Goal: Task Accomplishment & Management: Use online tool/utility

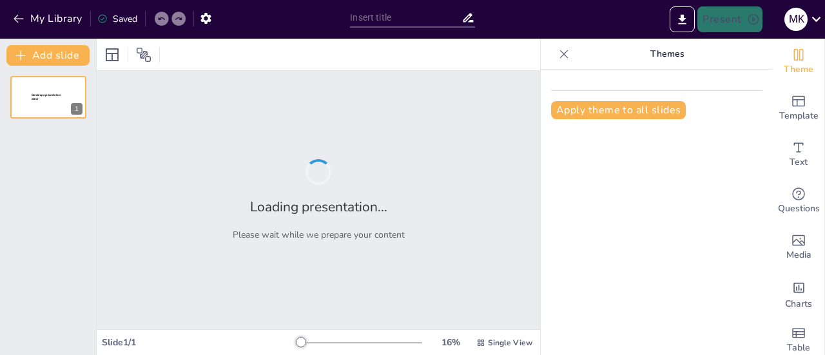
type input "Advancements in Aesthetic Medicine: Understanding Microneedling Radio Frequency…"
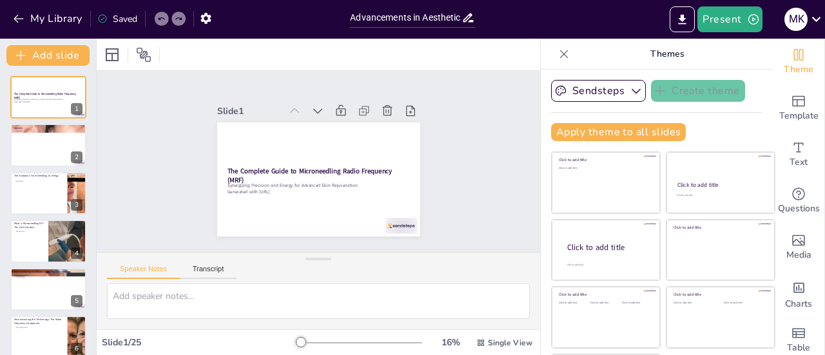
checkbox input "true"
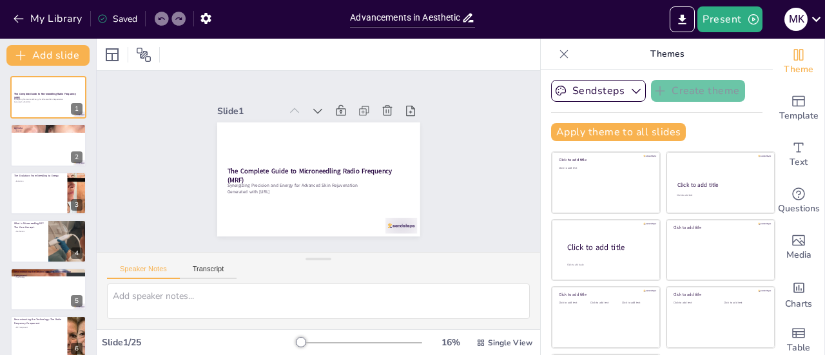
checkbox input "true"
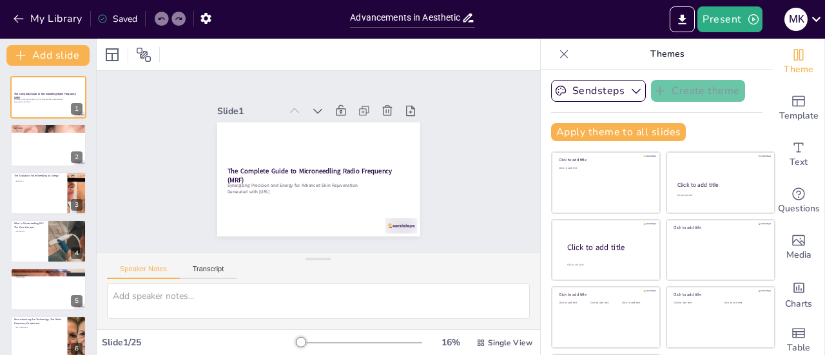
checkbox input "true"
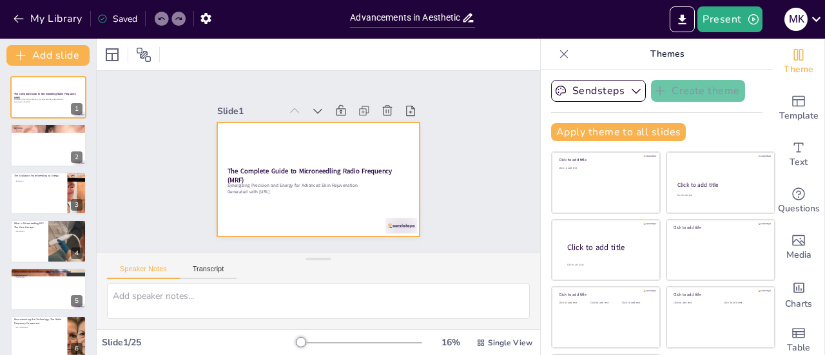
checkbox input "true"
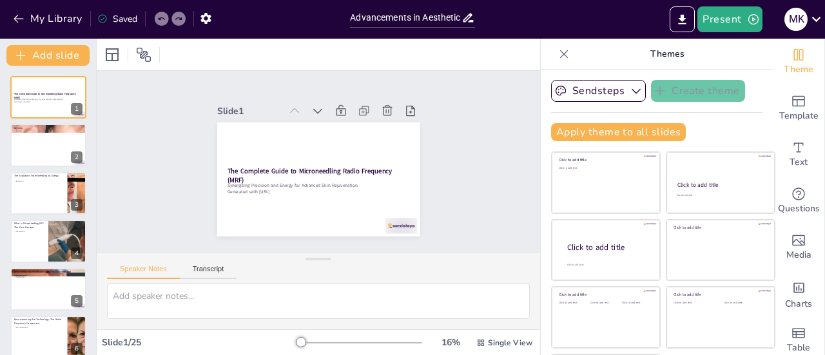
scroll to position [58, 0]
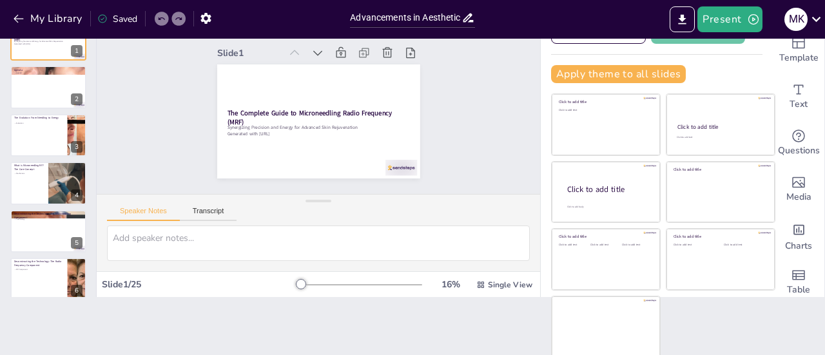
checkbox input "true"
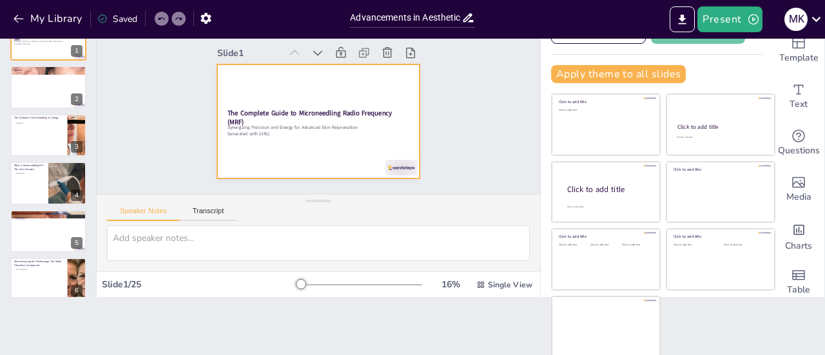
checkbox input "true"
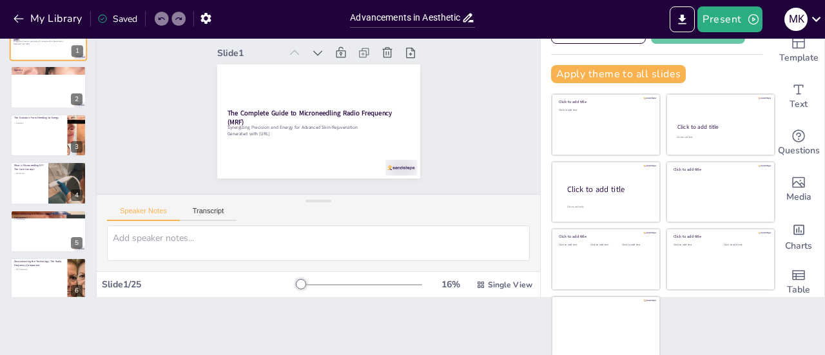
checkbox input "true"
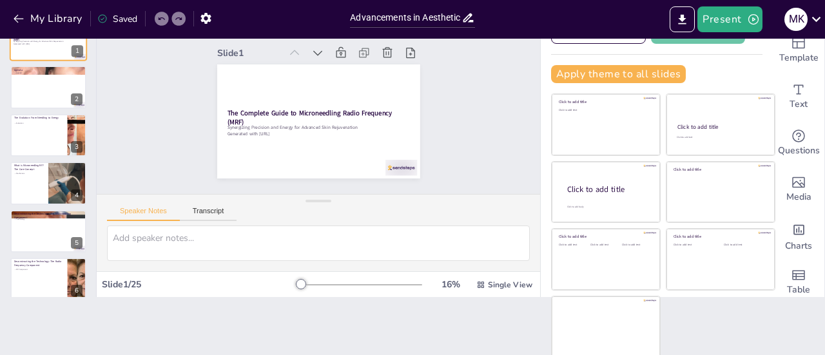
checkbox input "true"
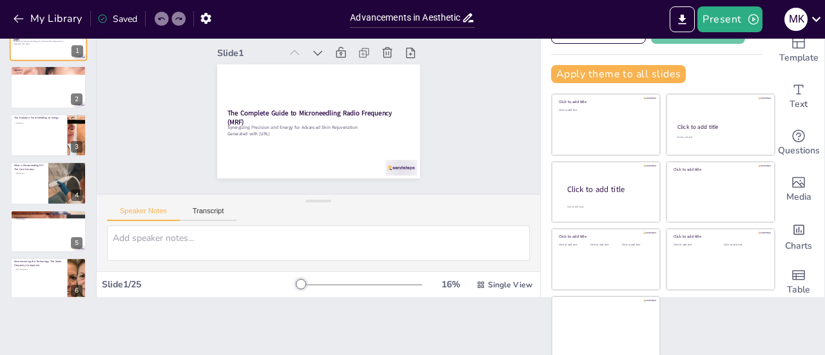
checkbox input "true"
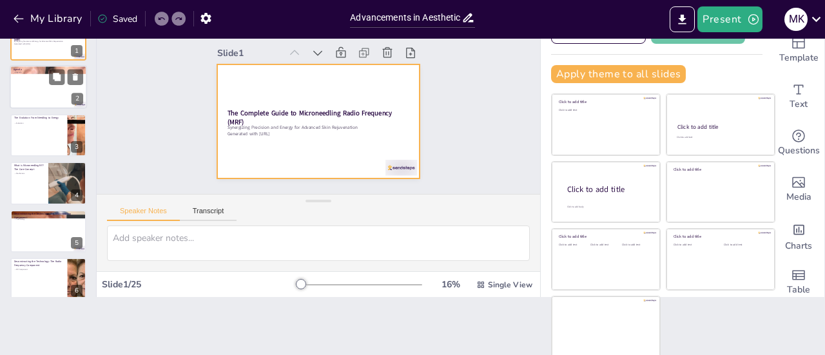
checkbox input "true"
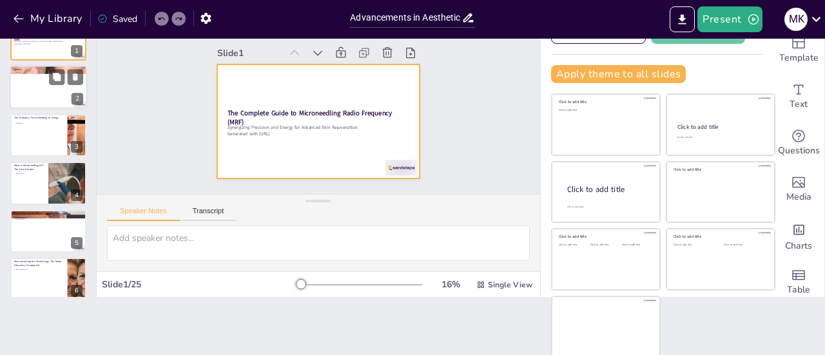
checkbox input "true"
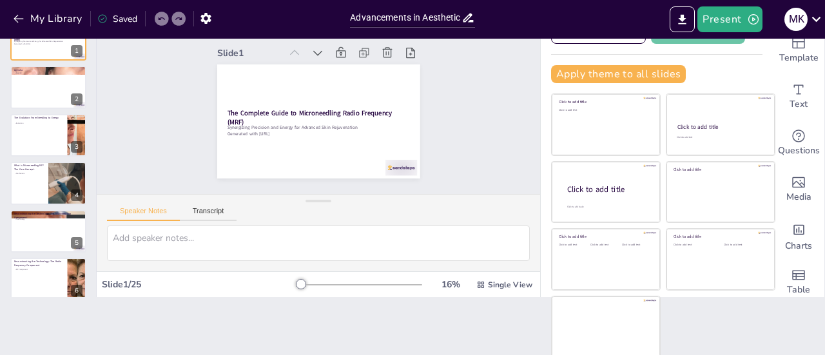
checkbox input "true"
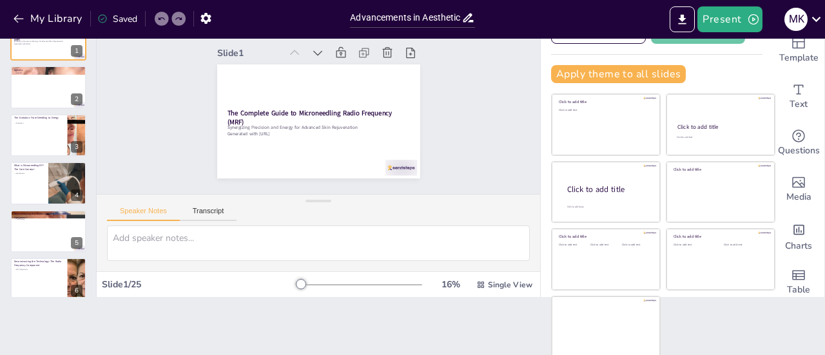
scroll to position [253, 0]
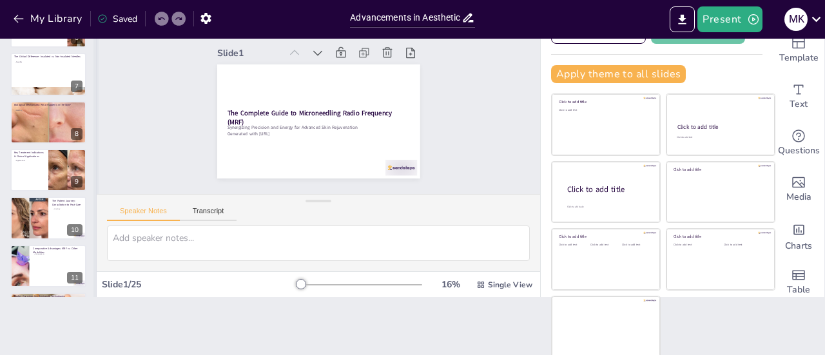
checkbox input "true"
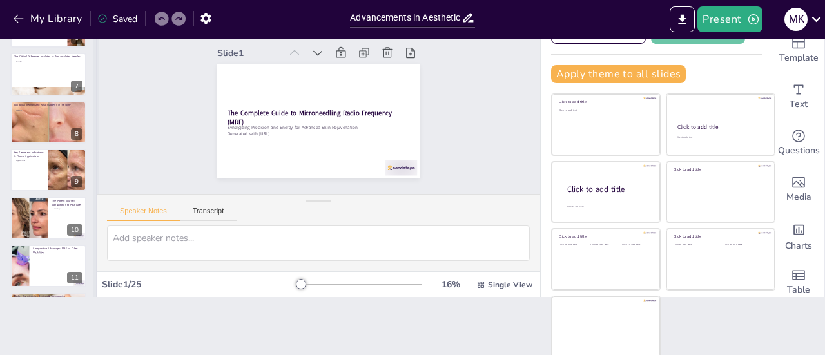
click at [93, 171] on div at bounding box center [95, 139] width 5 height 317
checkbox input "true"
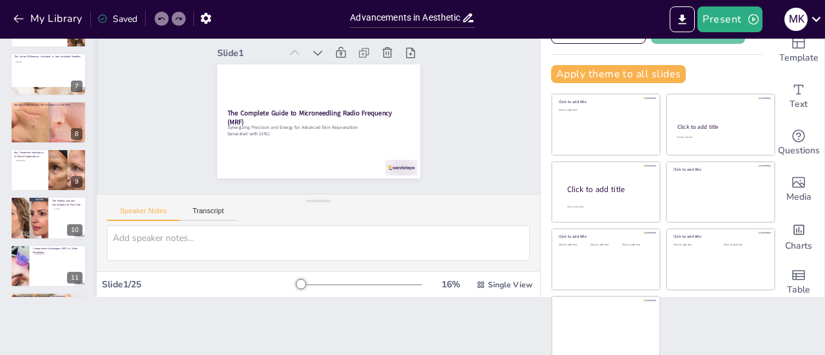
checkbox input "true"
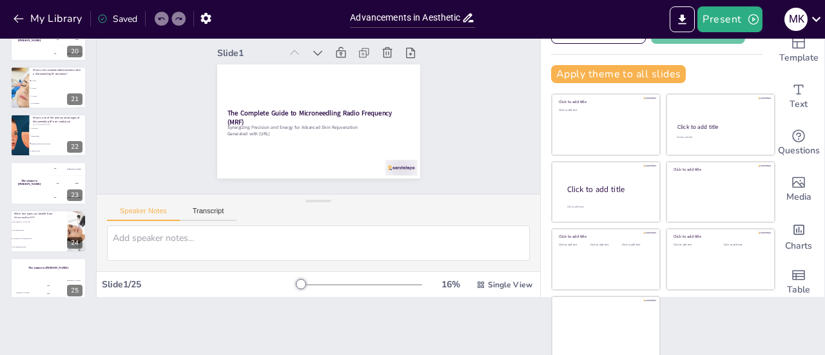
scroll to position [925, 0]
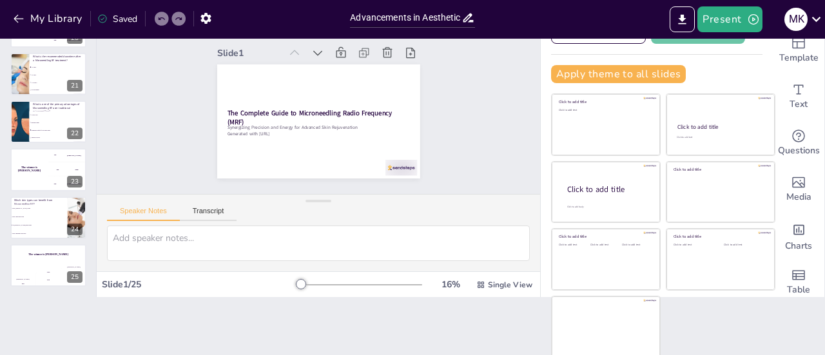
checkbox input "true"
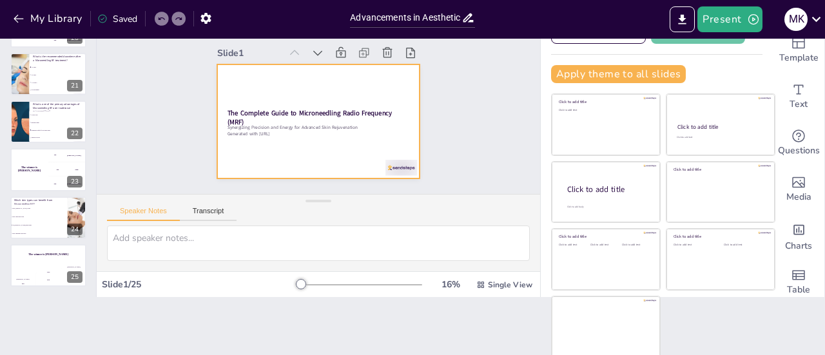
checkbox input "true"
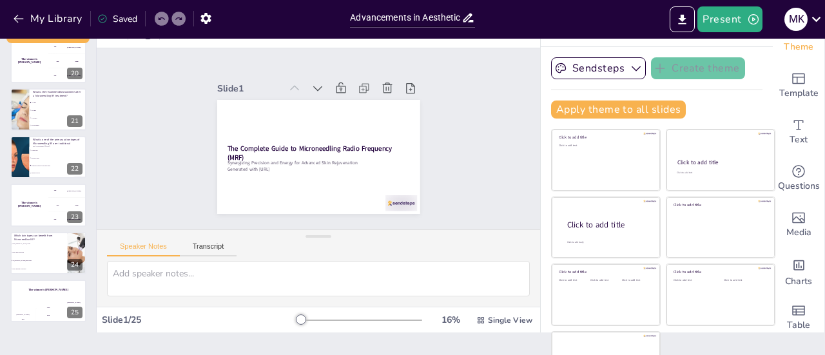
scroll to position [0, 0]
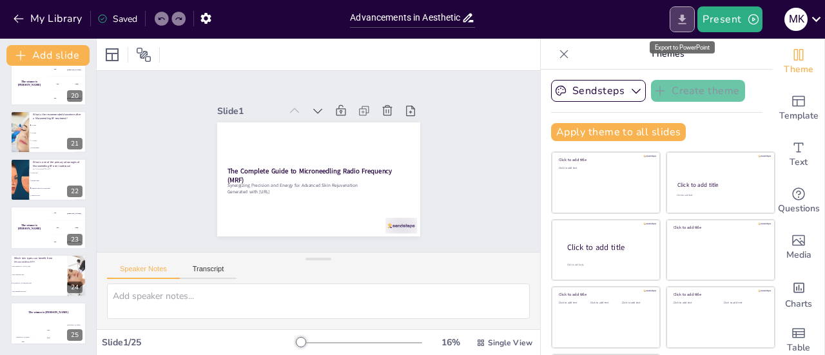
click at [681, 19] on icon "Export to PowerPoint" at bounding box center [683, 20] width 14 height 14
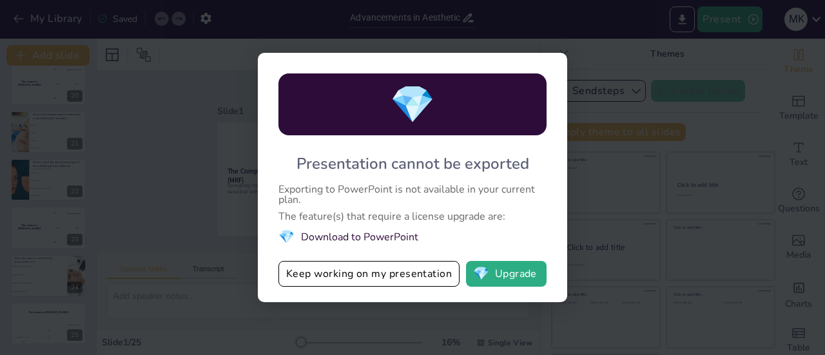
click at [516, 35] on div "💎 Presentation cannot be exported Exporting to PowerPoint is not available in y…" at bounding box center [412, 177] width 825 height 355
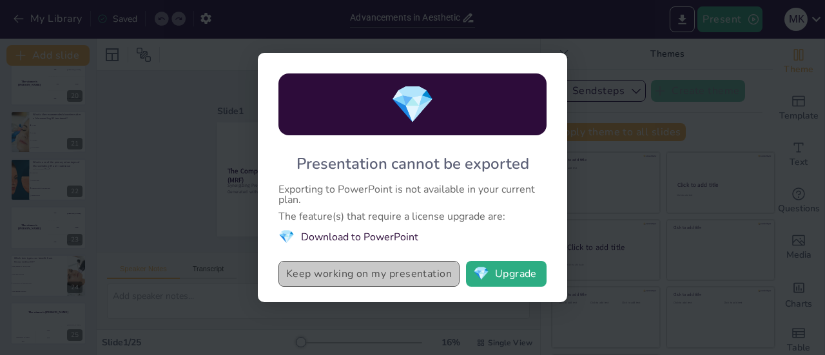
click at [406, 285] on button "Keep working on my presentation" at bounding box center [369, 274] width 181 height 26
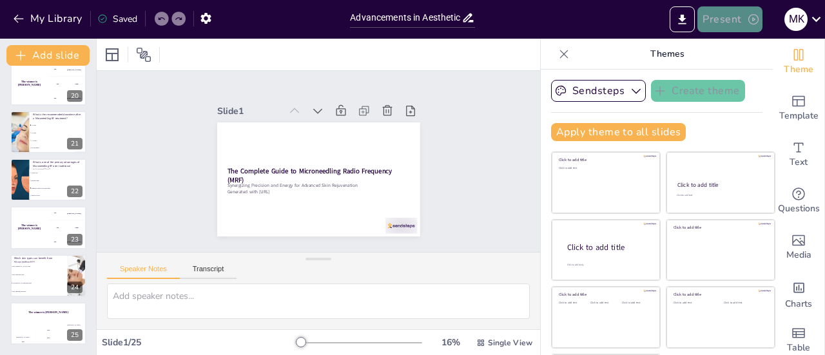
click at [734, 16] on button "Present" at bounding box center [730, 19] width 64 height 26
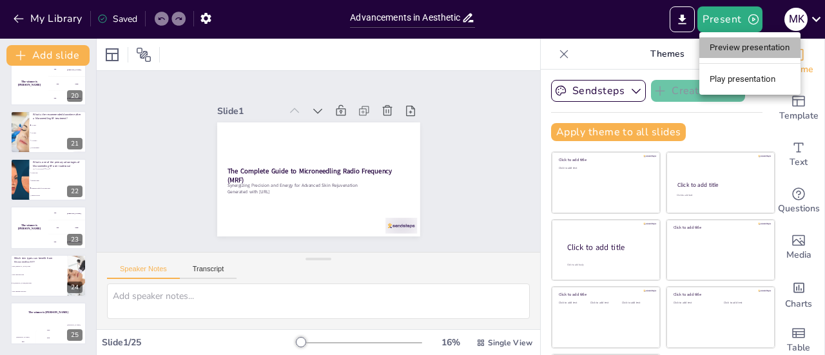
click at [736, 49] on li "Preview presentation" at bounding box center [750, 47] width 101 height 21
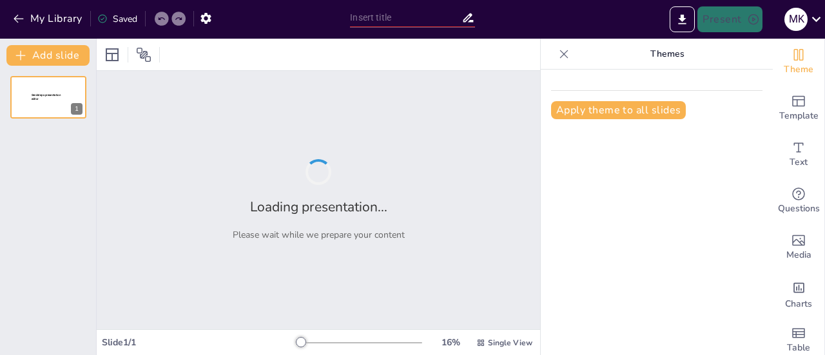
type input "Advancements in Aesthetic Medicine: Understanding Microneedling Radio Frequency…"
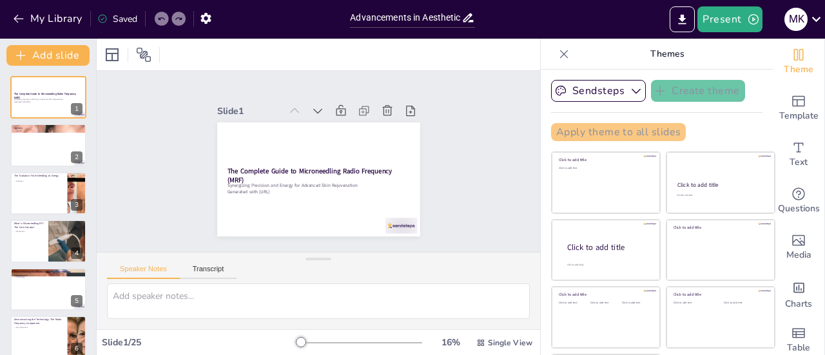
checkbox input "true"
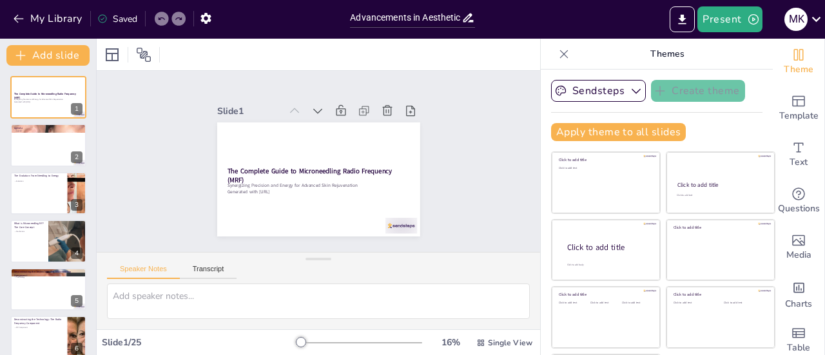
checkbox input "true"
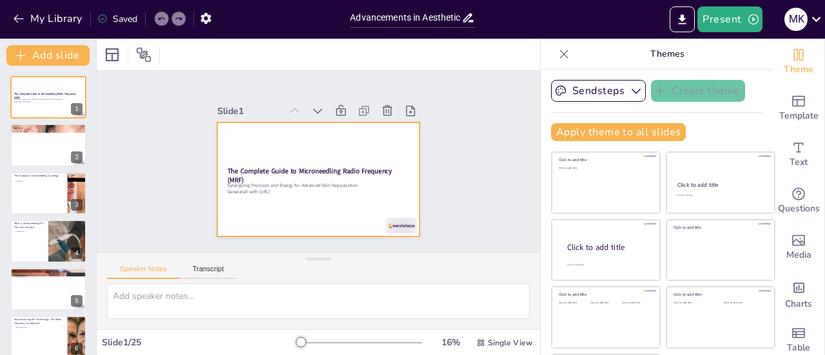
checkbox input "true"
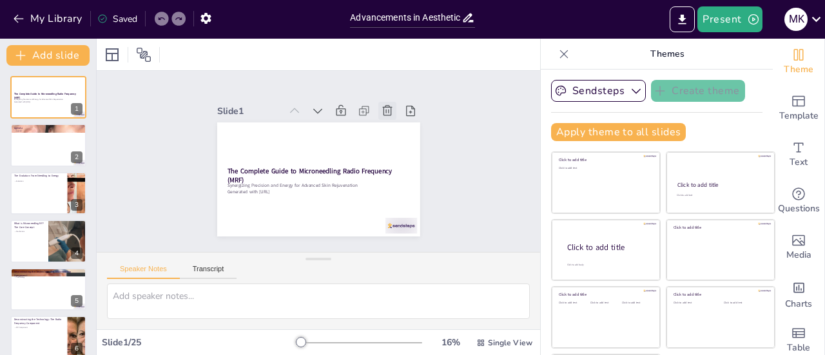
checkbox input "true"
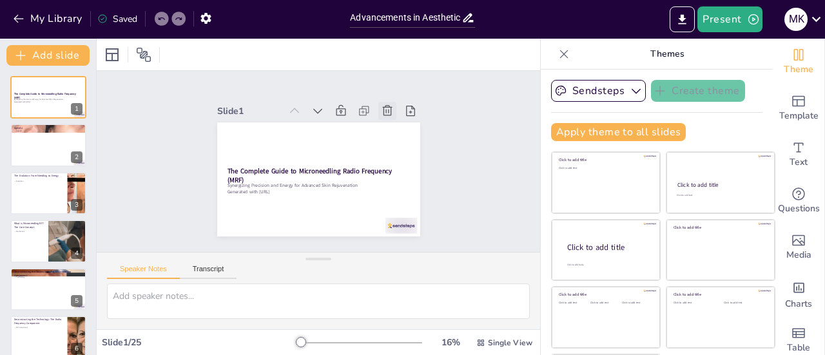
checkbox input "true"
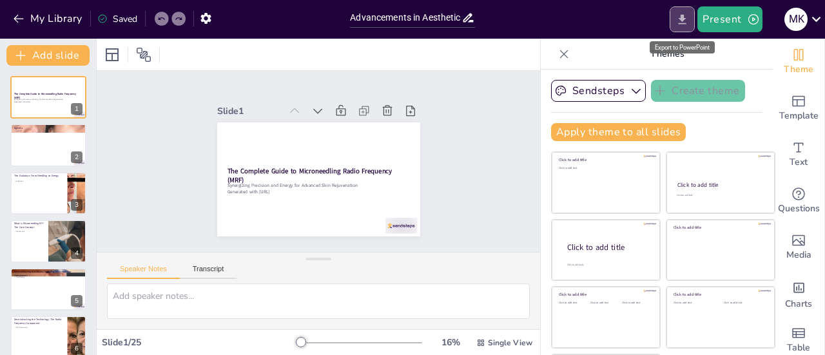
click at [689, 15] on icon "Export to PowerPoint" at bounding box center [683, 20] width 14 height 14
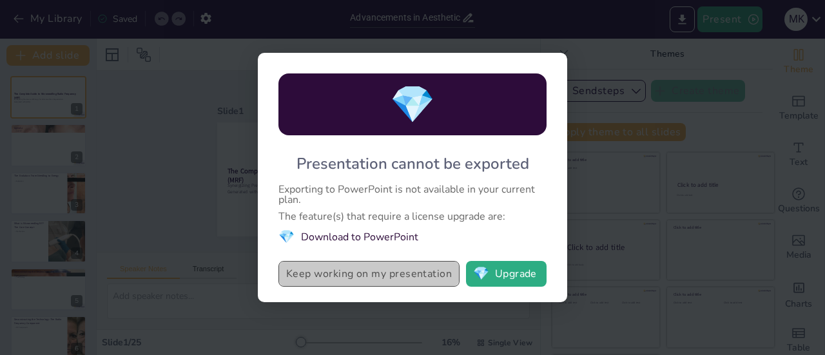
click at [432, 268] on button "Keep working on my presentation" at bounding box center [369, 274] width 181 height 26
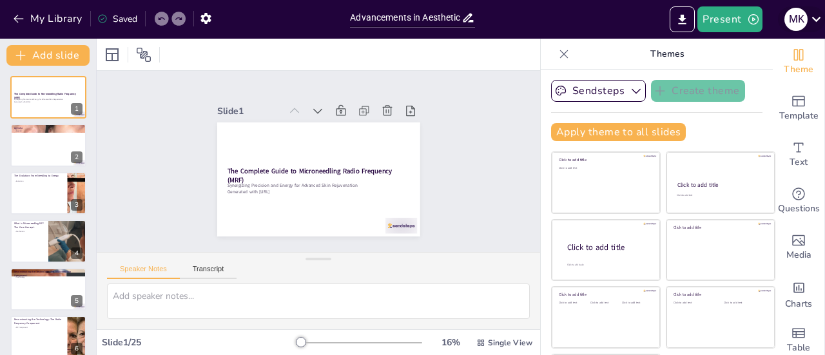
click at [815, 20] on icon at bounding box center [816, 19] width 9 height 5
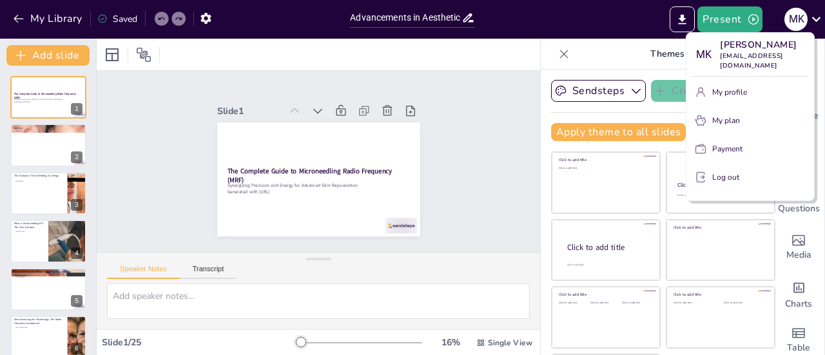
click at [614, 11] on div at bounding box center [412, 177] width 825 height 355
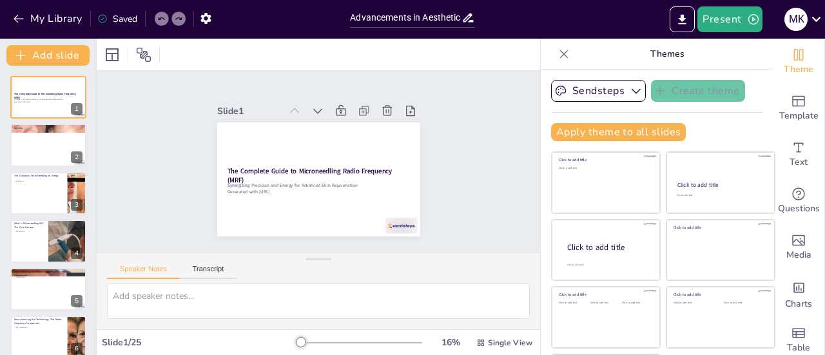
checkbox input "true"
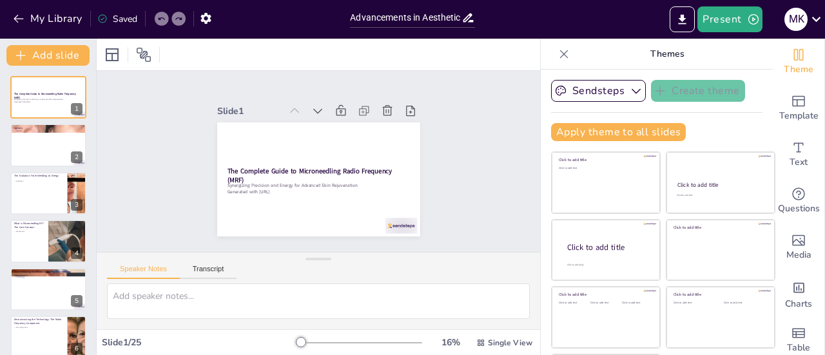
checkbox input "true"
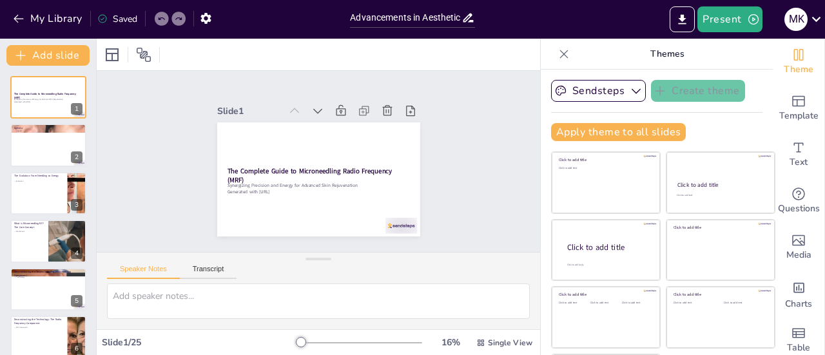
checkbox input "true"
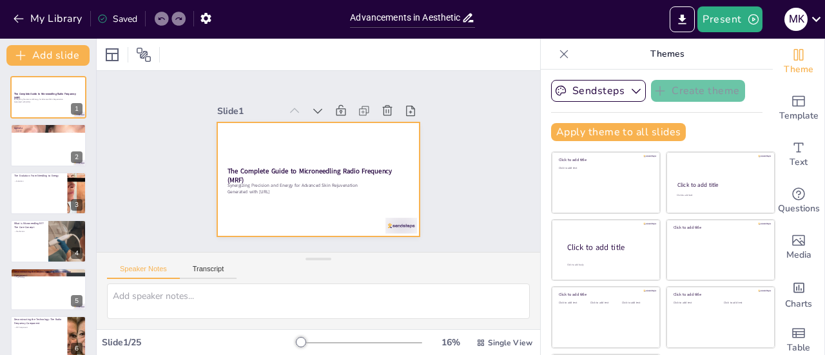
checkbox input "true"
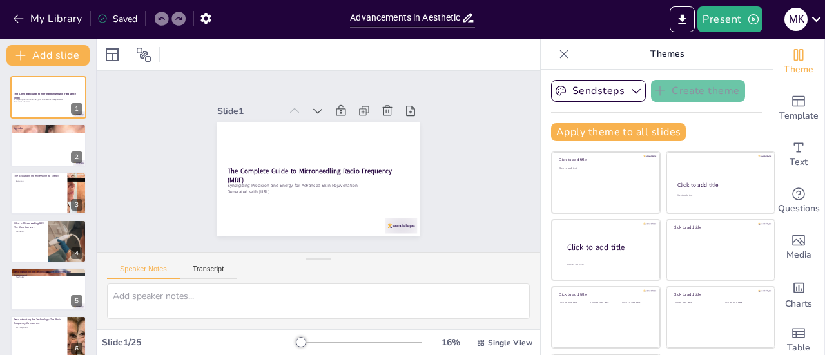
checkbox input "true"
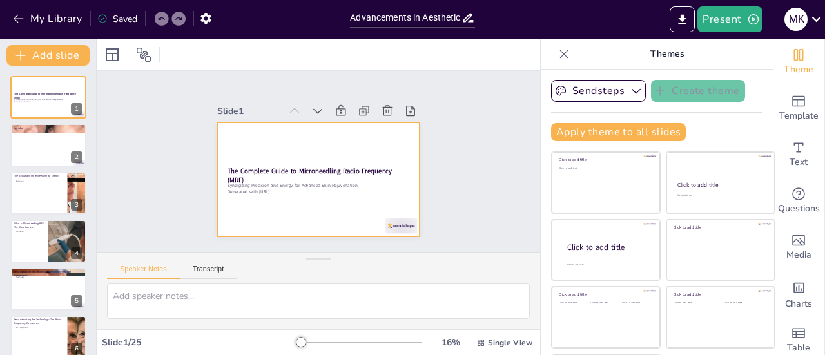
checkbox input "true"
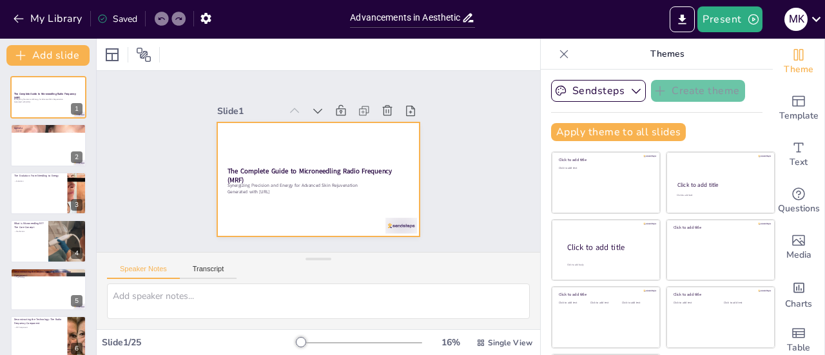
checkbox input "true"
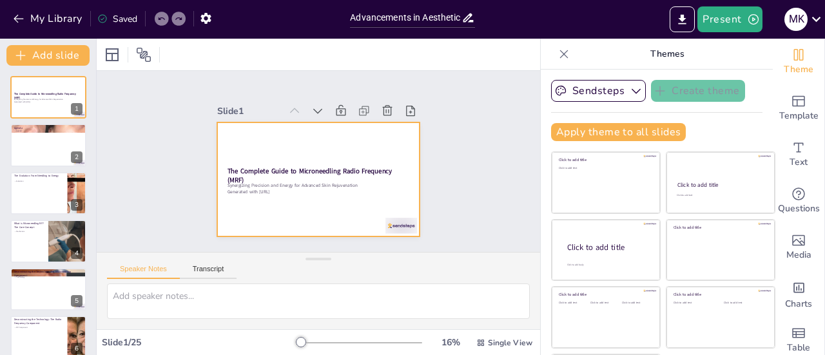
checkbox input "true"
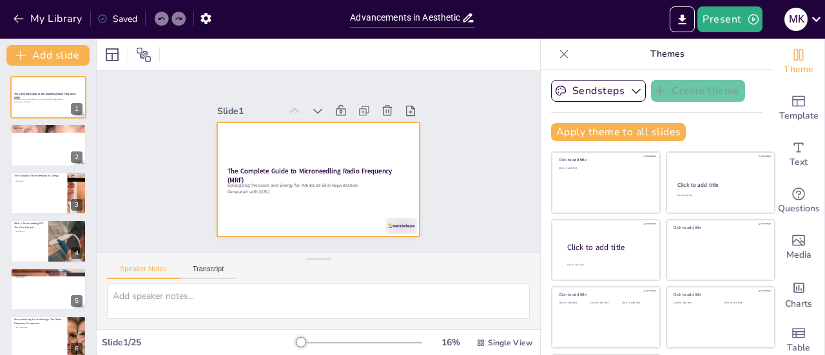
checkbox input "true"
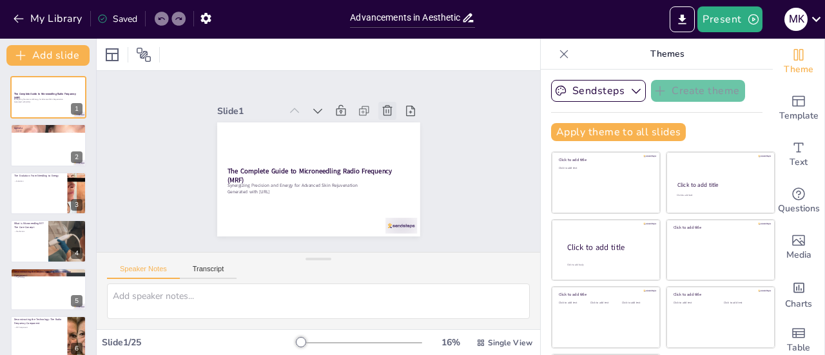
checkbox input "true"
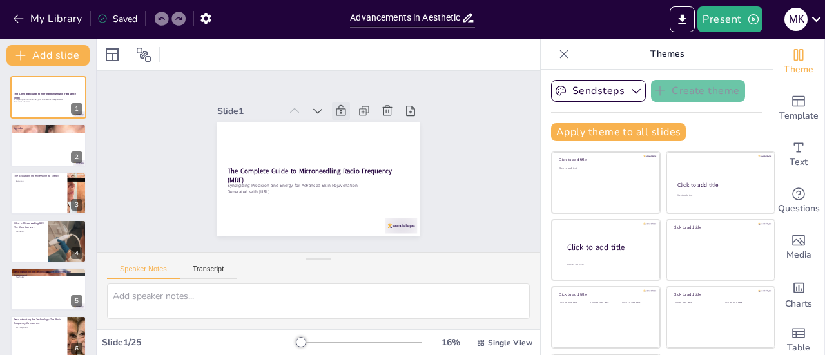
checkbox input "true"
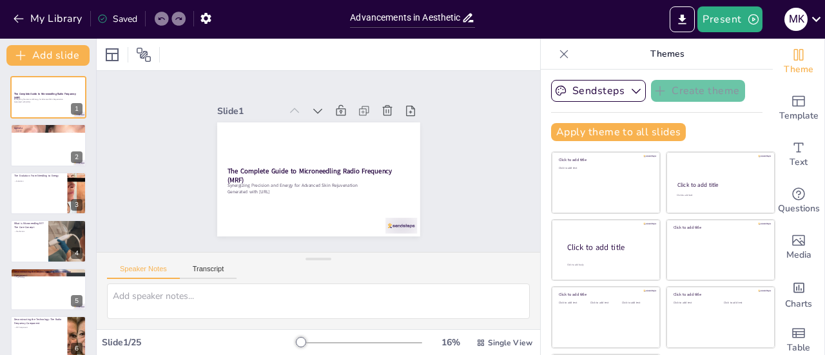
checkbox input "true"
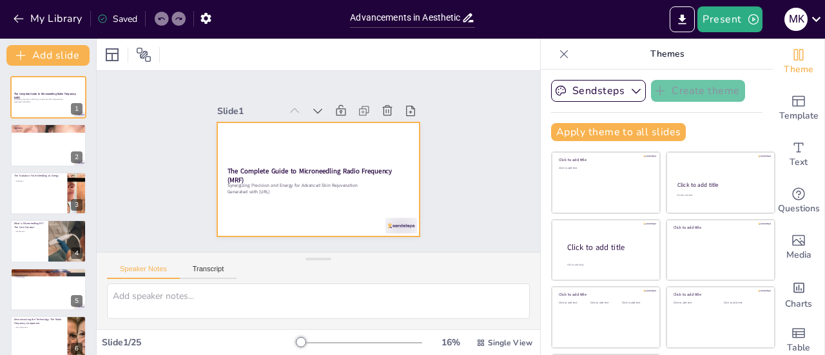
checkbox input "true"
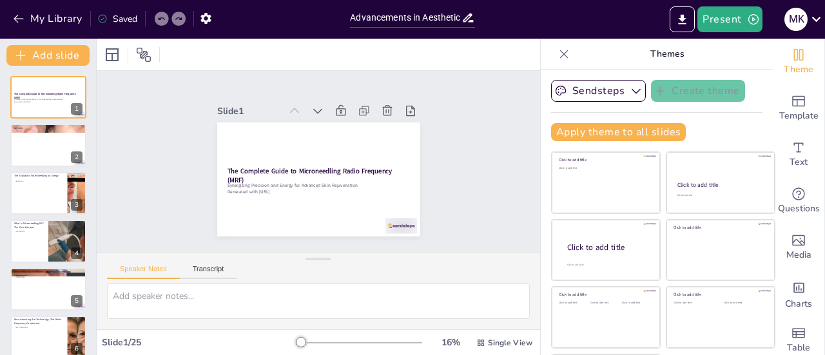
scroll to position [58, 0]
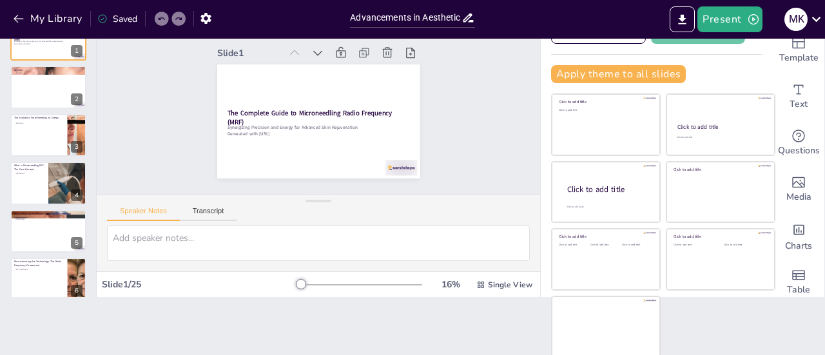
click at [815, 53] on div "Theme Template Text Questions Media Charts Table" at bounding box center [799, 139] width 52 height 317
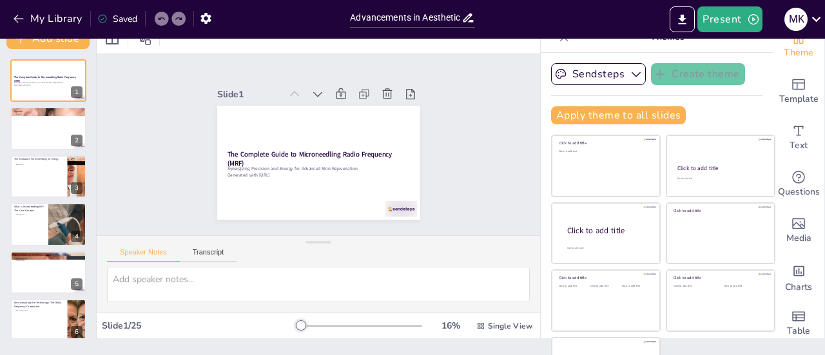
scroll to position [0, 0]
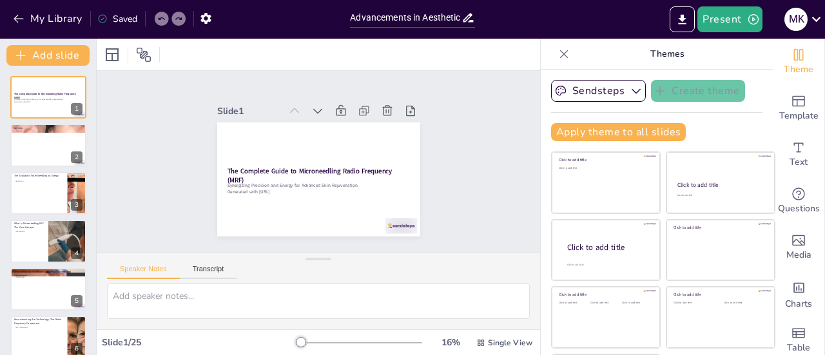
checkbox input "true"
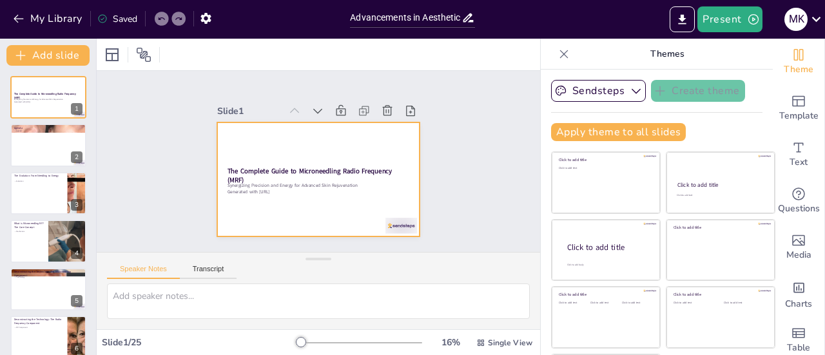
checkbox input "true"
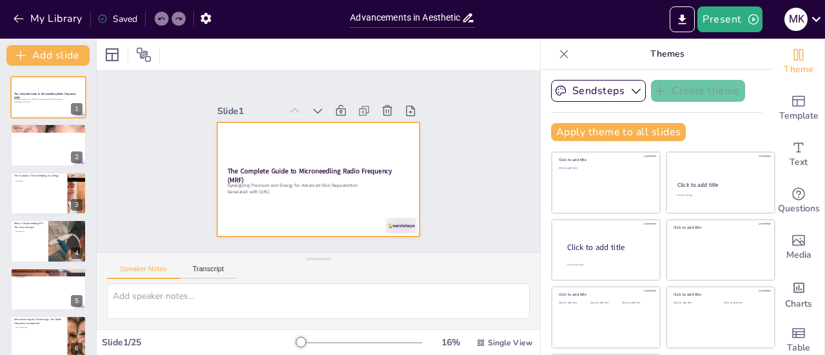
checkbox input "true"
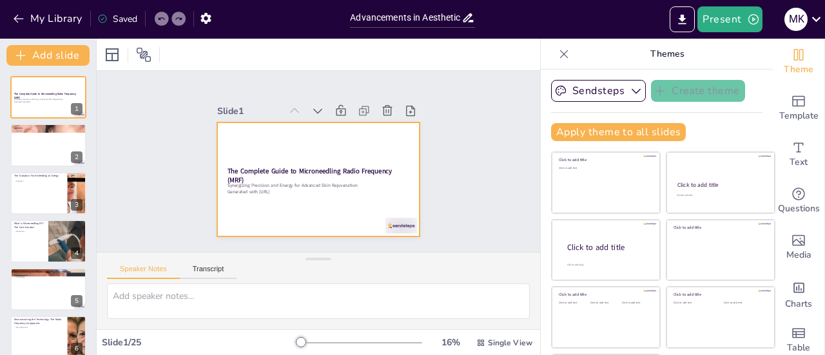
checkbox input "true"
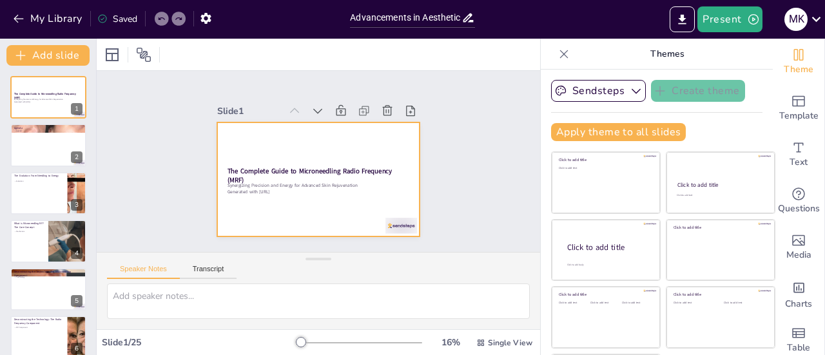
checkbox input "true"
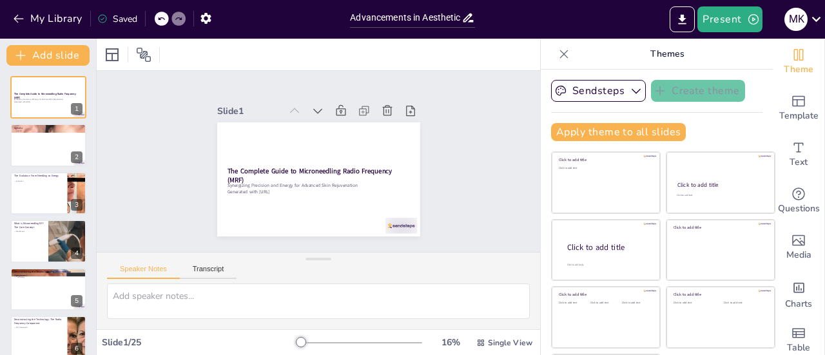
checkbox input "true"
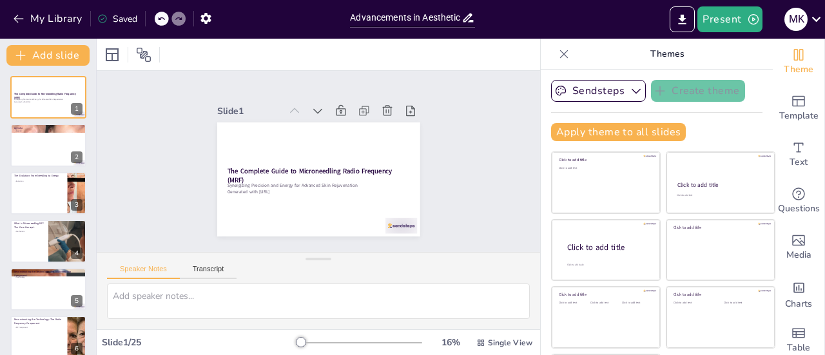
checkbox input "true"
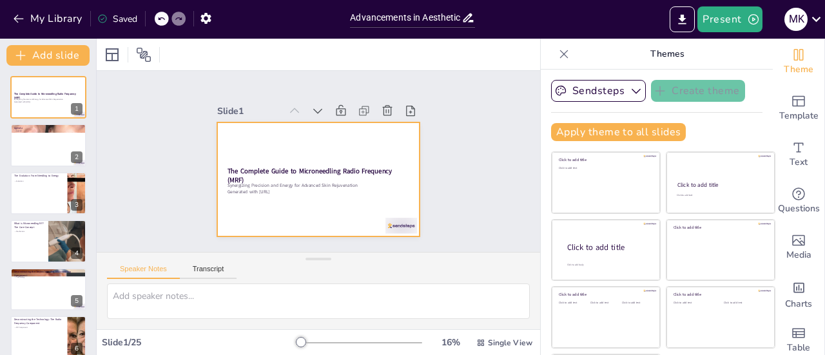
checkbox input "true"
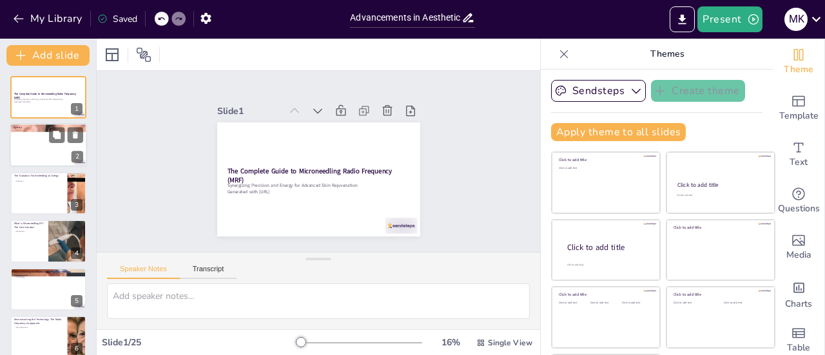
checkbox input "true"
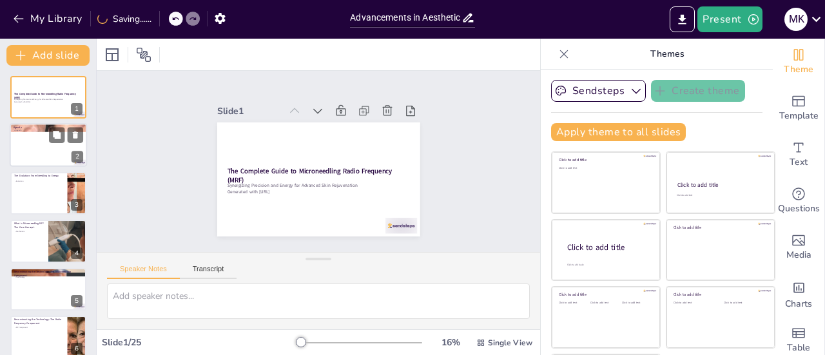
click at [63, 144] on div at bounding box center [48, 146] width 77 height 44
type textarea "This agenda provides a comprehensive overview of the topics we will cover today…"
checkbox input "true"
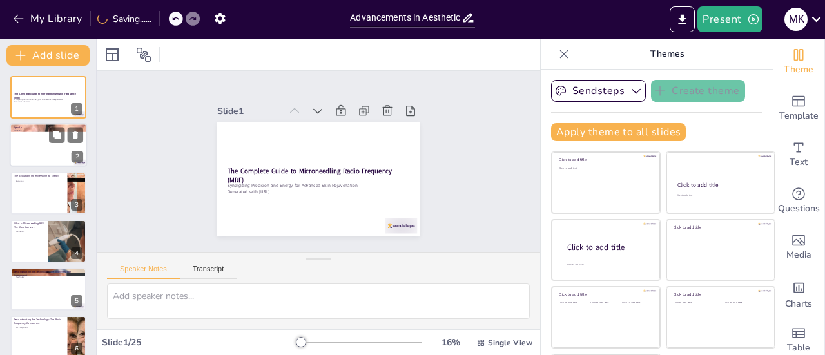
checkbox input "true"
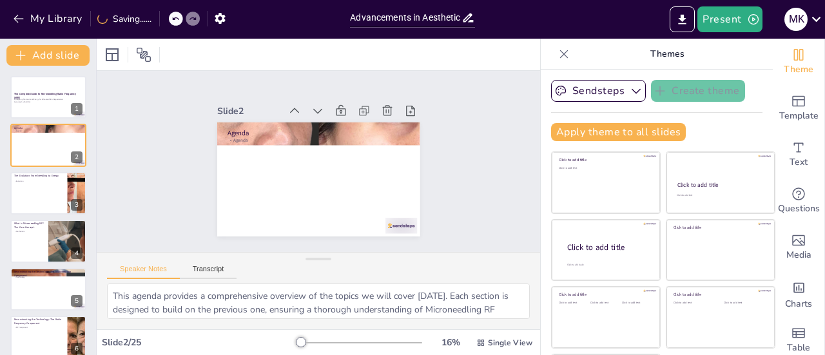
checkbox input "true"
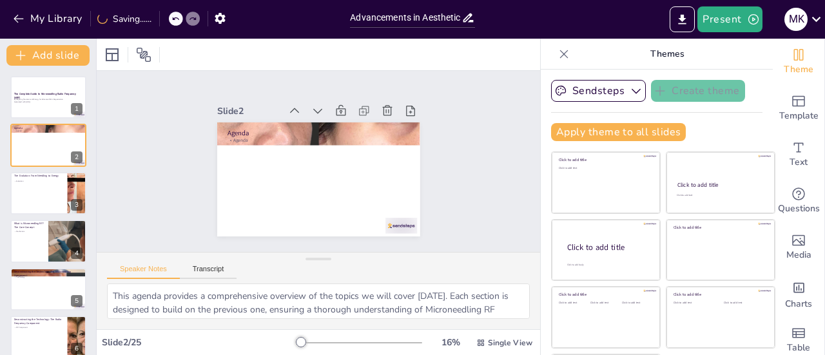
checkbox input "true"
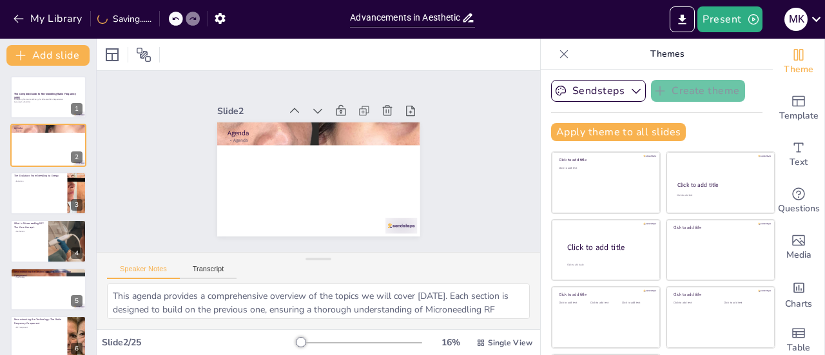
checkbox input "true"
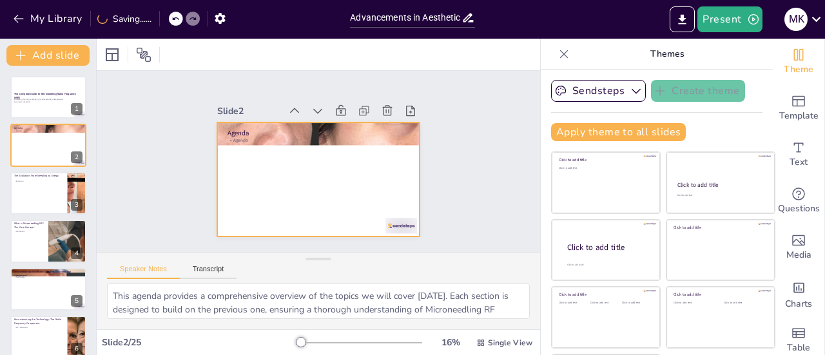
checkbox input "true"
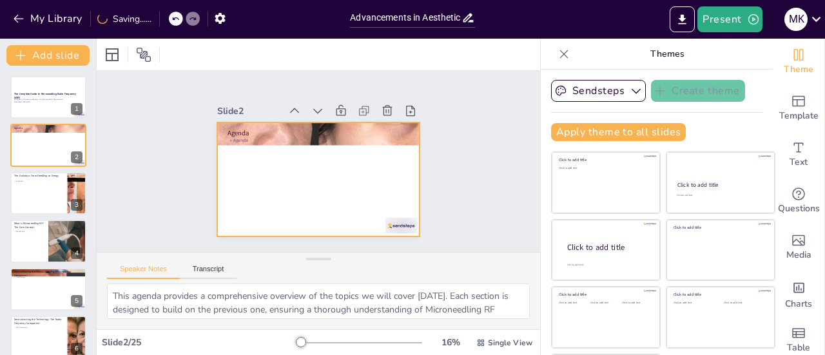
checkbox input "true"
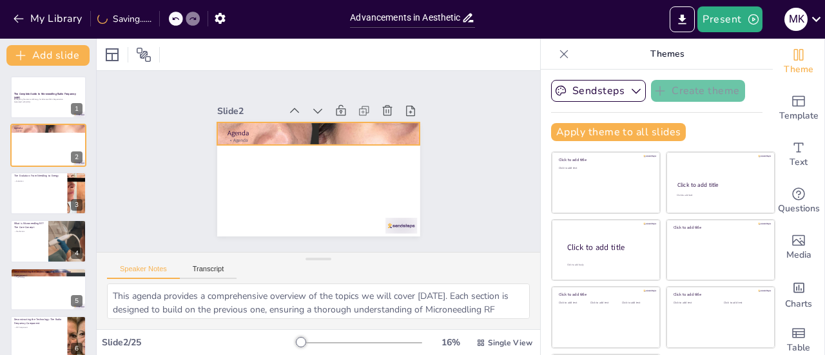
checkbox input "true"
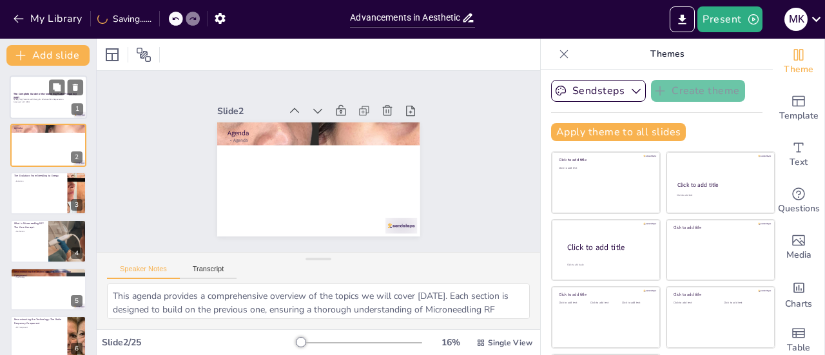
checkbox input "true"
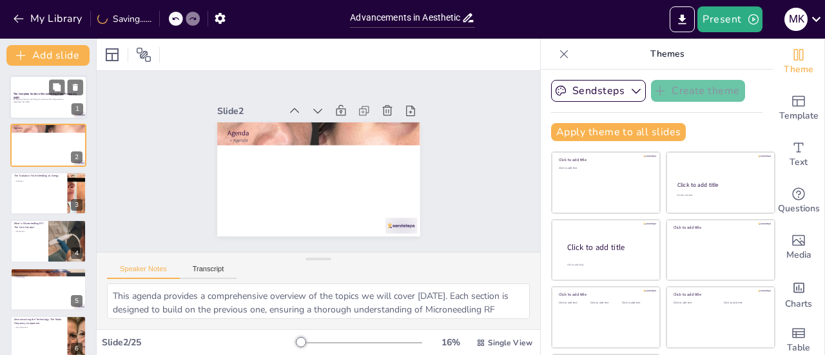
checkbox input "true"
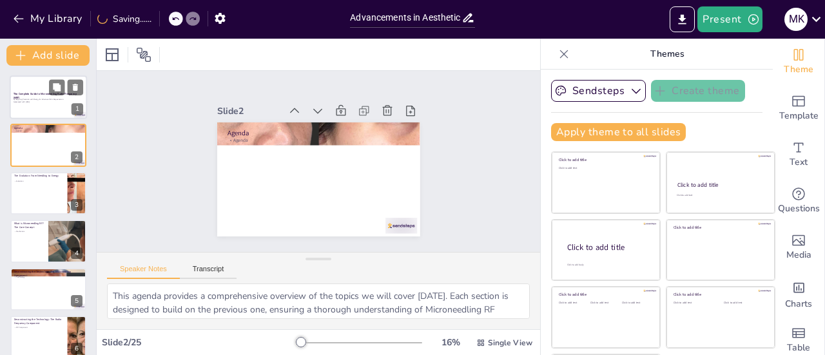
checkbox input "true"
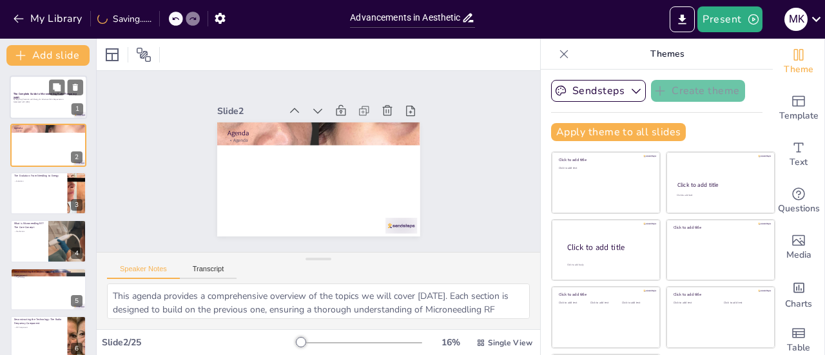
checkbox input "true"
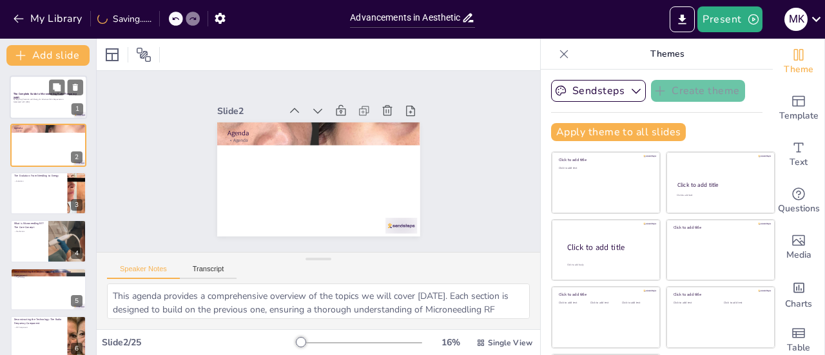
checkbox input "true"
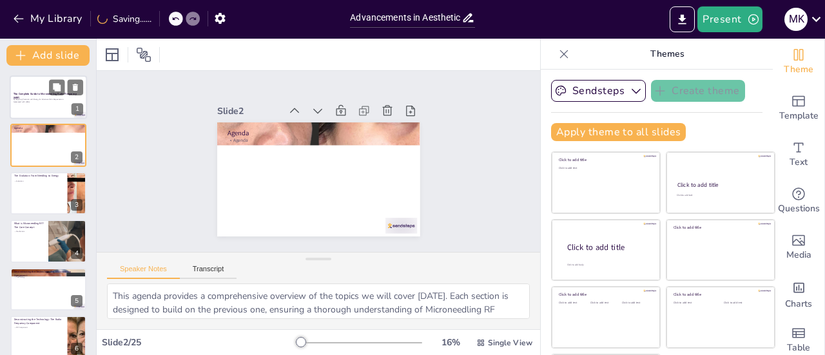
click at [51, 102] on p "Generated with [URL]" at bounding box center [49, 102] width 70 height 3
checkbox input "true"
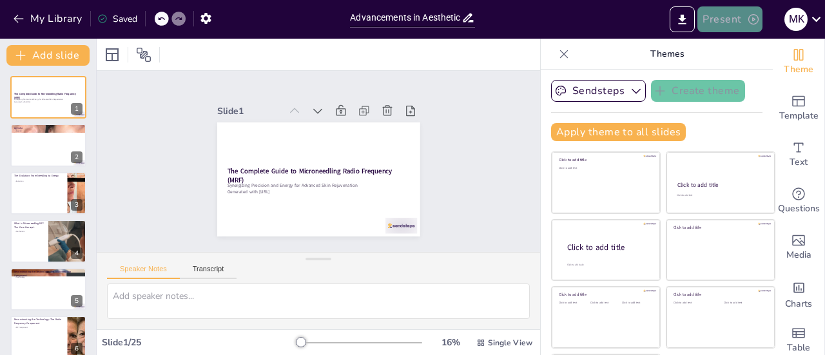
click at [734, 23] on button "Present" at bounding box center [730, 19] width 64 height 26
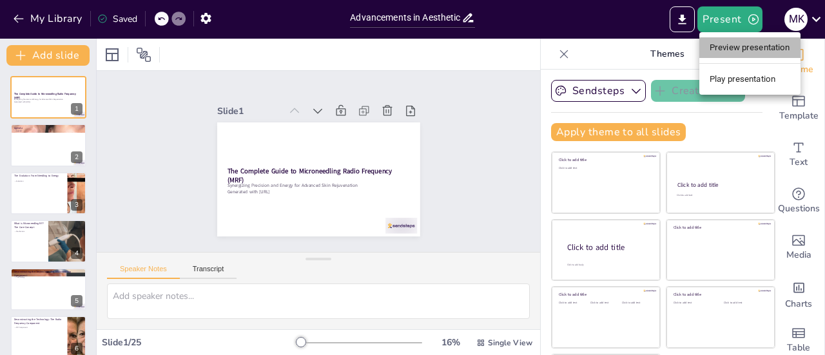
click at [745, 48] on li "Preview presentation" at bounding box center [750, 47] width 101 height 21
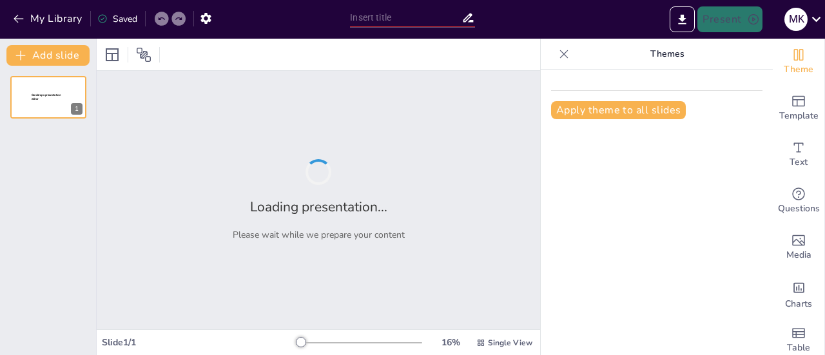
type input "Advancements in Aesthetic Medicine: Understanding Microneedling Radio Frequency…"
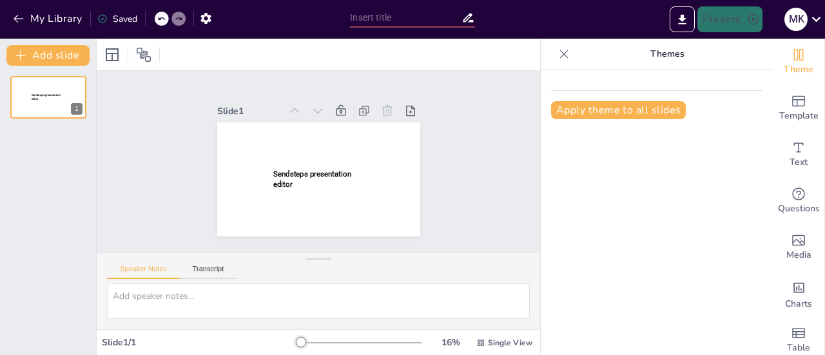
type input "Advancements in Aesthetic Medicine: Understanding Microneedling Radio Frequency…"
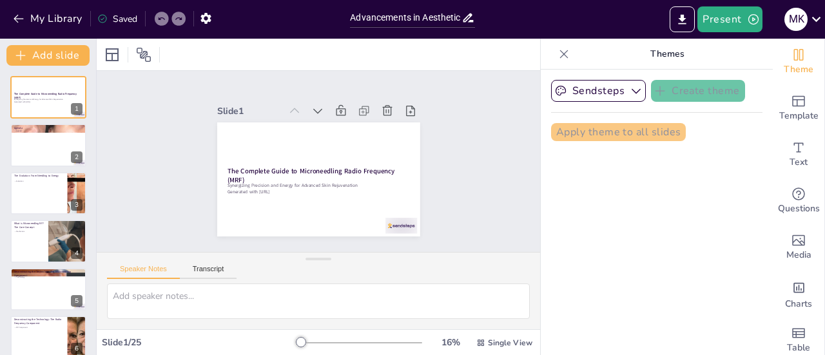
checkbox input "true"
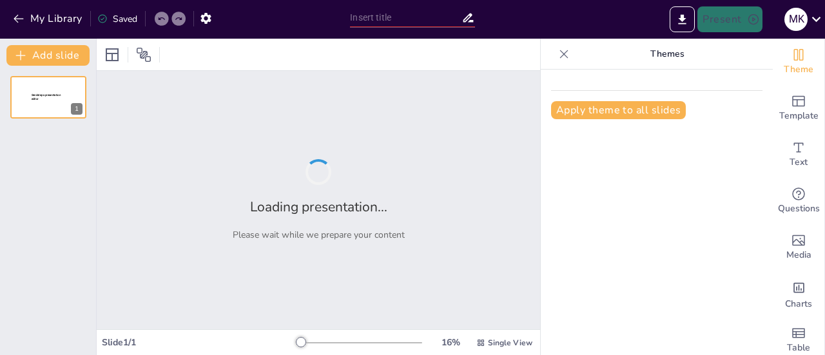
type input "Advancements in Aesthetic Medicine: Understanding Microneedling Radio Frequency…"
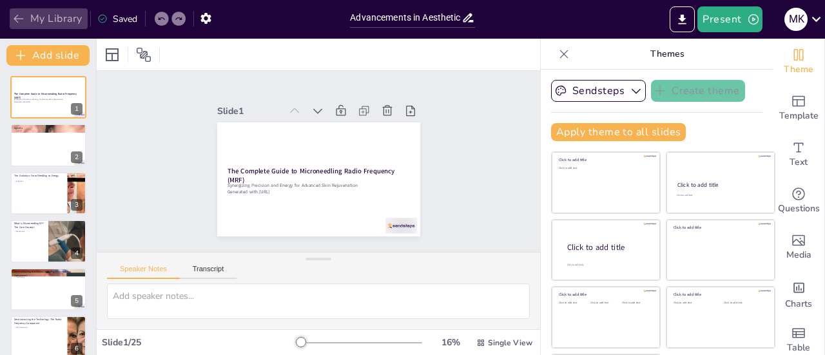
click at [18, 22] on icon "button" at bounding box center [18, 18] width 13 height 13
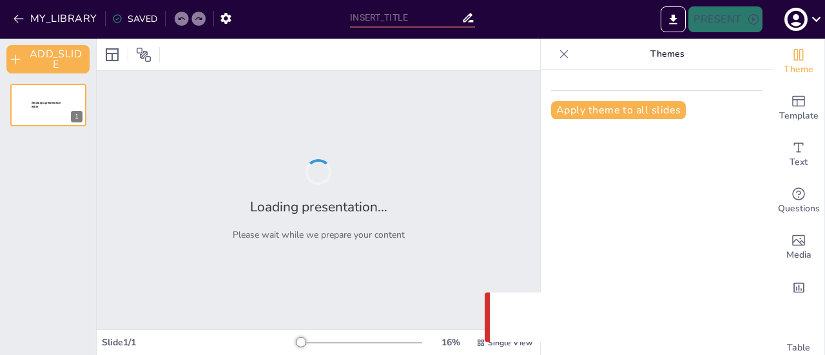
type input "Advancements in Aesthetic Medicine: Understanding Microneedling Radio Frequency…"
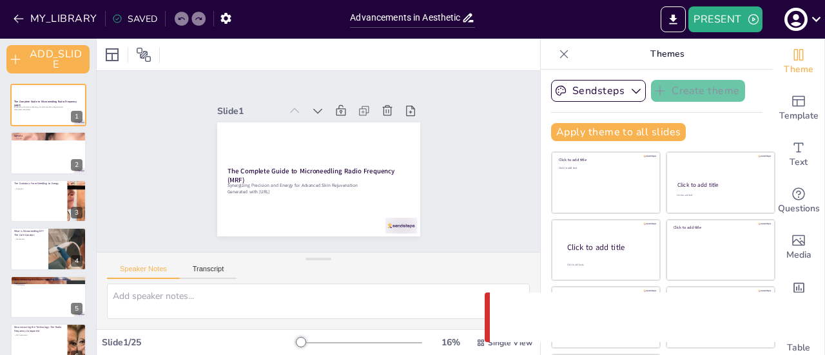
checkbox input "true"
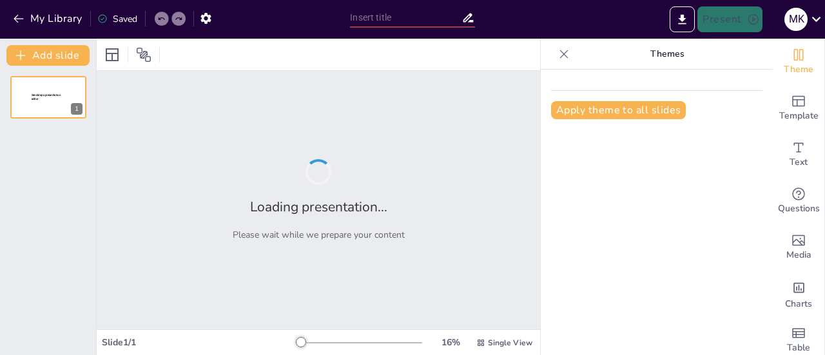
type input "Advancements in Aesthetic Medicine: Understanding Microneedling Radio Frequency…"
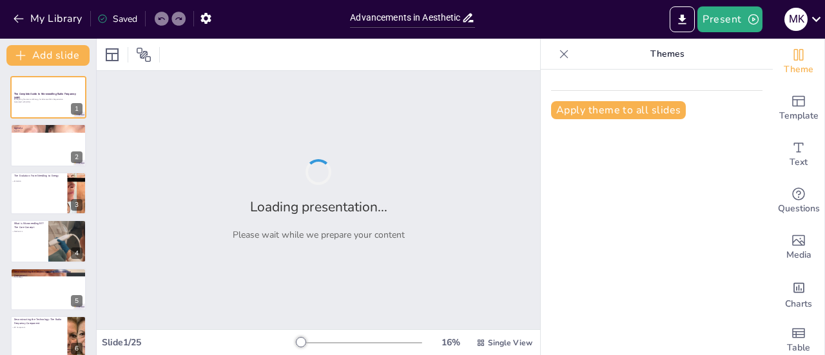
checkbox input "true"
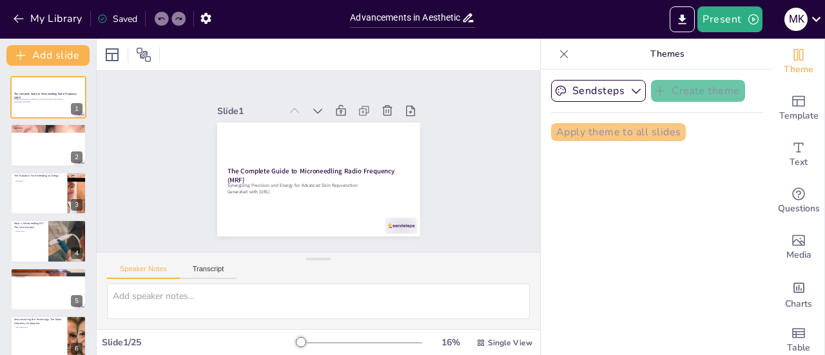
checkbox input "true"
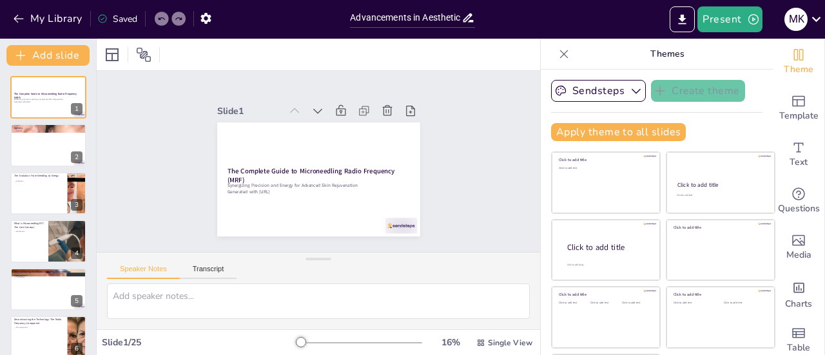
checkbox input "true"
